Goal: Task Accomplishment & Management: Check status

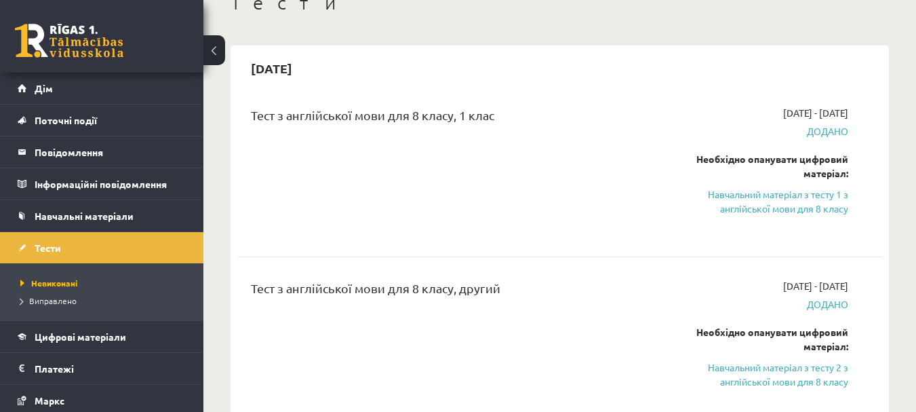
scroll to position [108, 0]
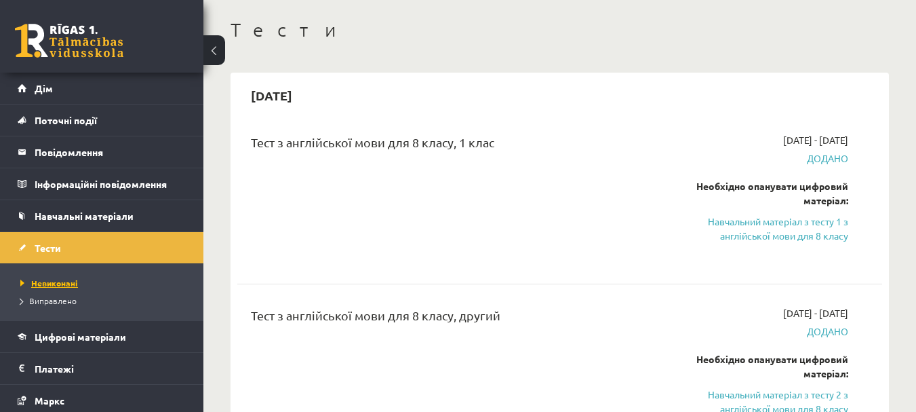
click at [106, 283] on link "Невиконані" at bounding box center [104, 283] width 169 height 12
click at [102, 302] on link "Виправлено" at bounding box center [104, 300] width 169 height 12
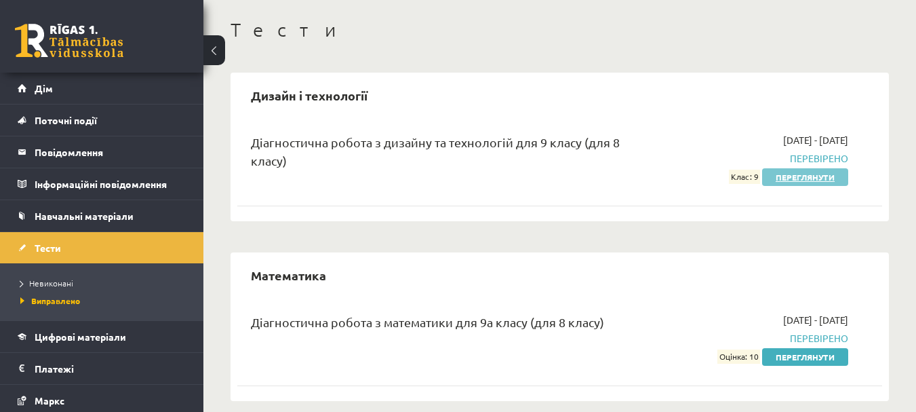
click at [809, 174] on font "Переглянути" at bounding box center [805, 177] width 59 height 11
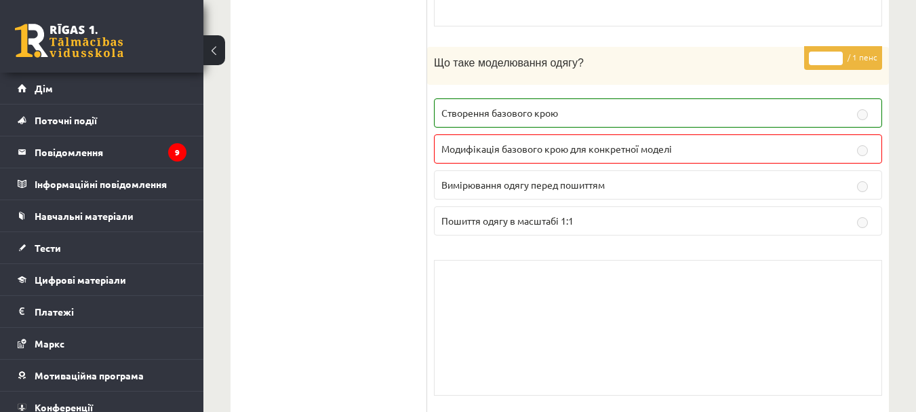
scroll to position [7260, 0]
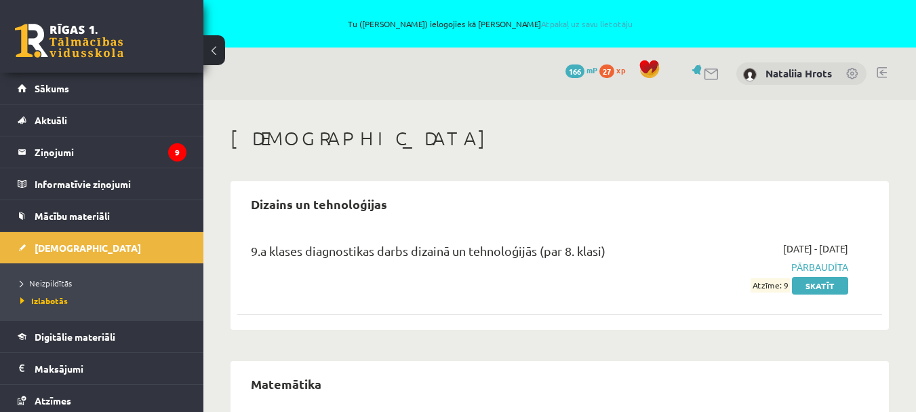
scroll to position [108, 0]
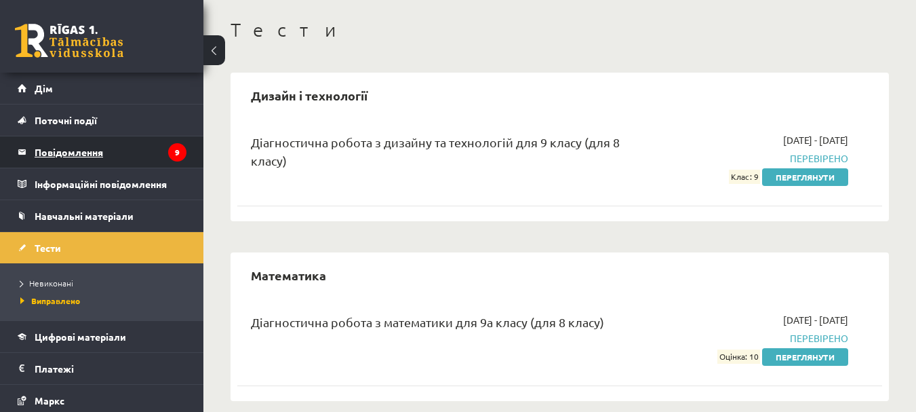
click at [127, 153] on legend "Повідомлення 9" at bounding box center [111, 151] width 152 height 31
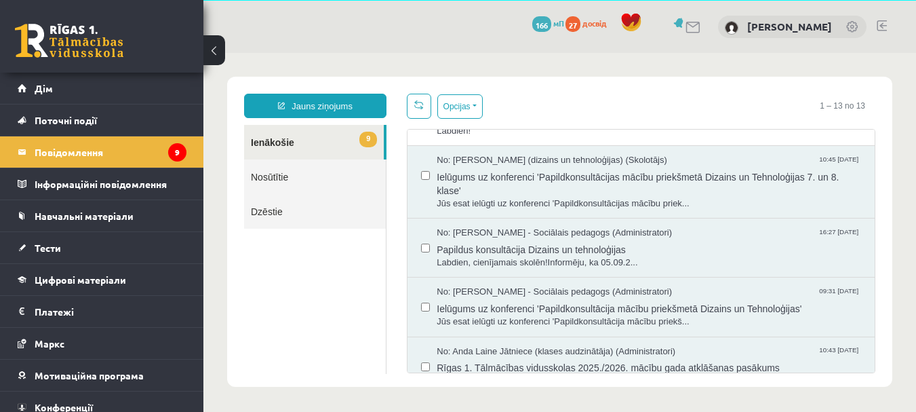
scroll to position [538, 0]
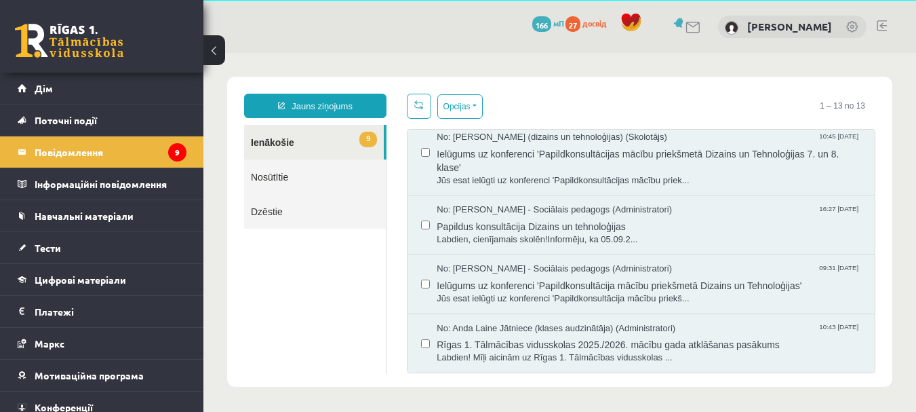
click at [338, 146] on link "9 Ienākošie" at bounding box center [314, 142] width 140 height 35
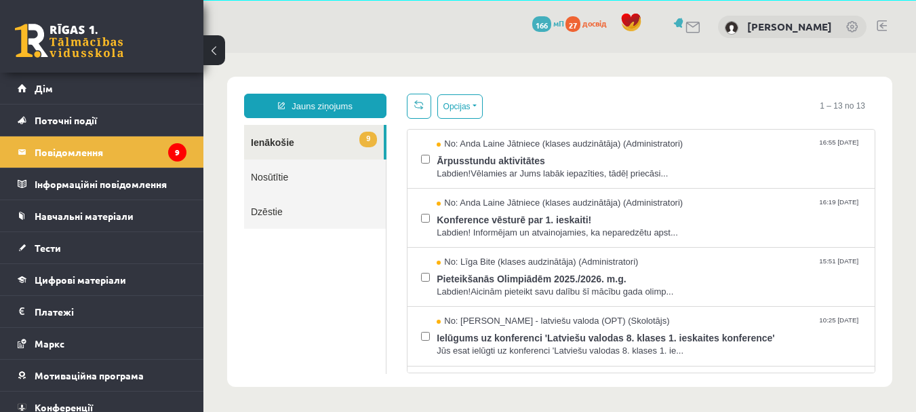
scroll to position [0, 0]
click at [129, 246] on link "Тести" at bounding box center [102, 247] width 169 height 31
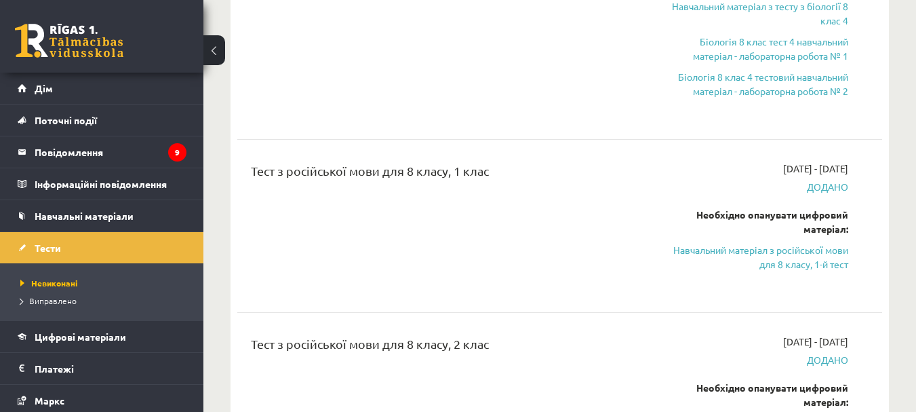
scroll to position [1702, 0]
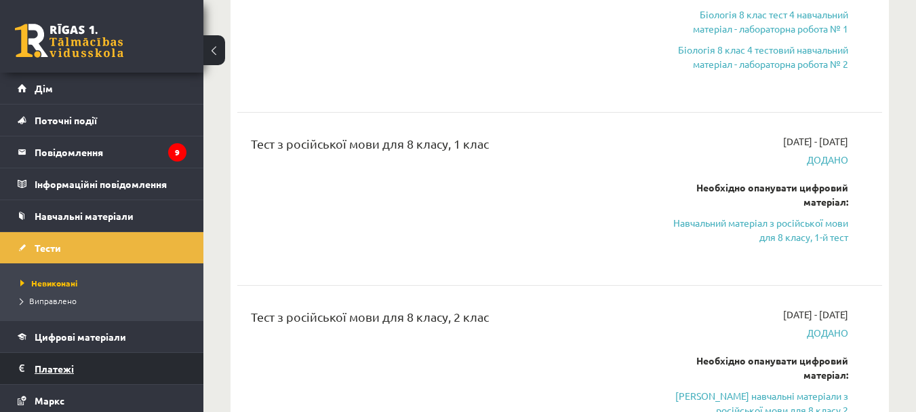
click at [137, 365] on legend "Платежі 0" at bounding box center [111, 368] width 152 height 31
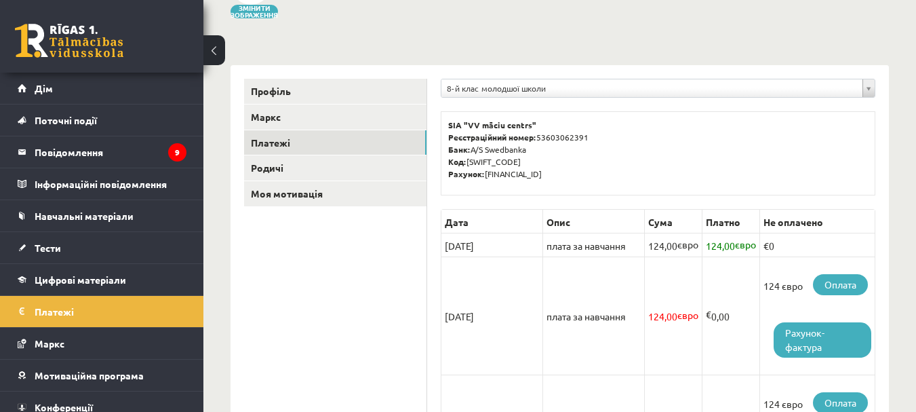
scroll to position [190, 0]
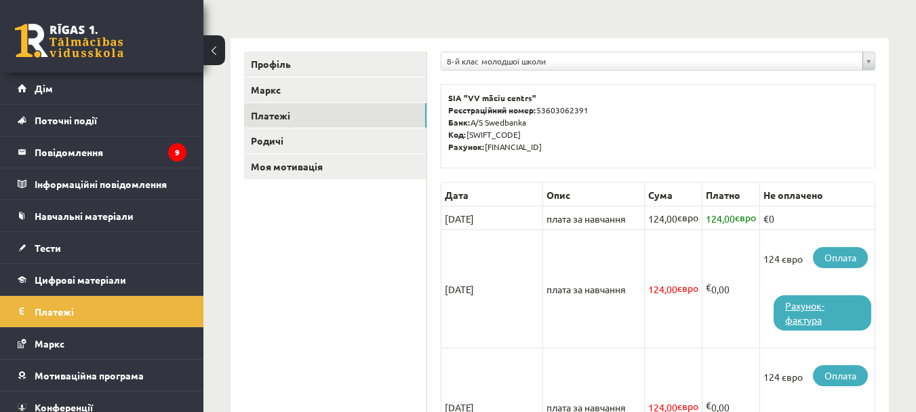
click at [824, 325] on font "Рахунок-фактура" at bounding box center [804, 312] width 39 height 26
